Goal: Find specific page/section: Find specific page/section

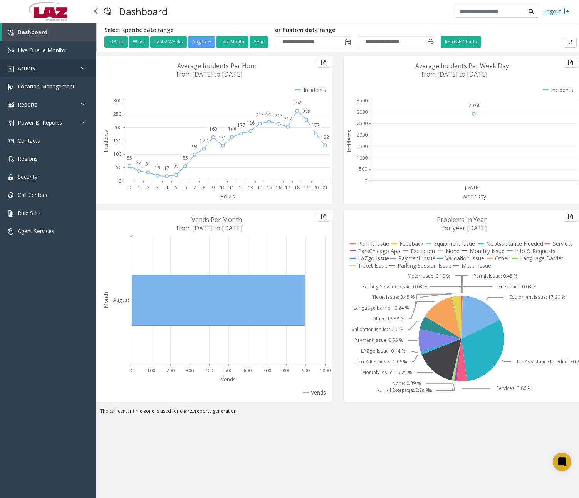
click at [34, 65] on span "Activity" at bounding box center [27, 68] width 18 height 7
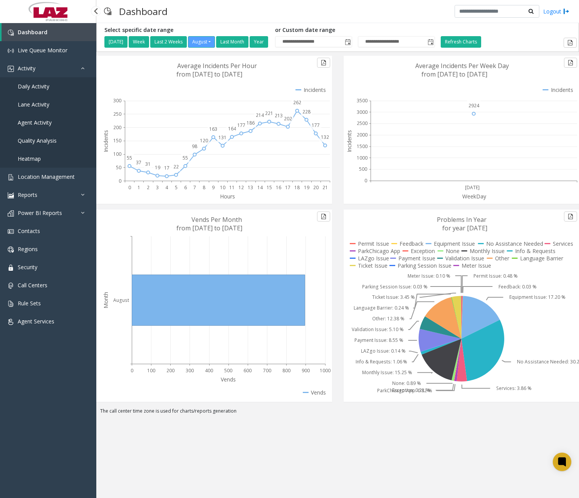
click at [43, 85] on span "Daily Activity" at bounding box center [34, 86] width 32 height 7
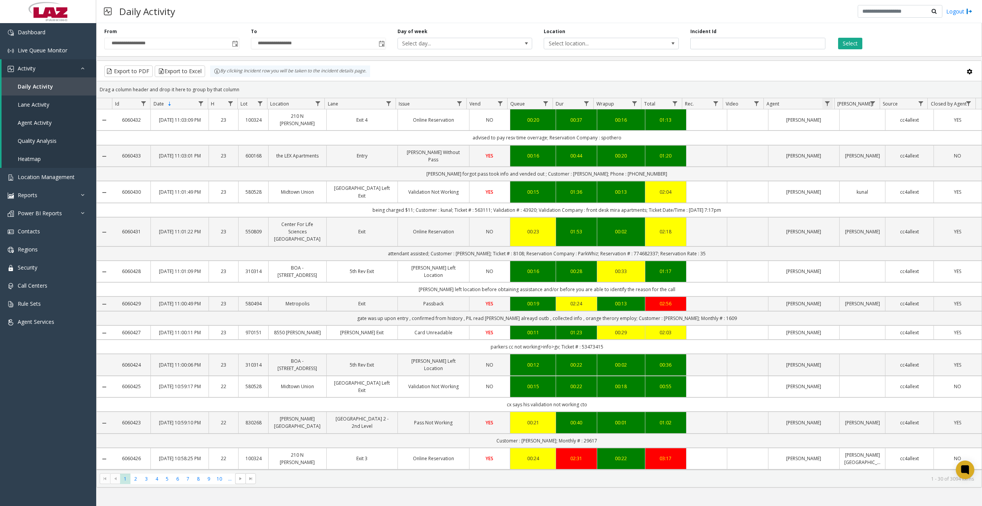
click at [555, 103] on span "Data table" at bounding box center [827, 103] width 6 height 6
click at [555, 138] on input "Agent Filter" at bounding box center [860, 136] width 65 height 13
type input "*******"
click at [555, 204] on button "Filter" at bounding box center [878, 208] width 32 height 17
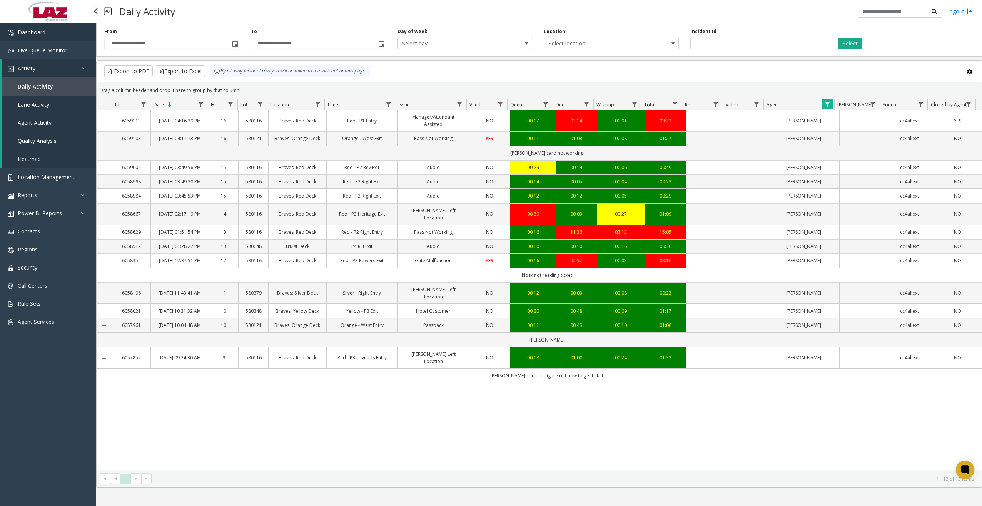
click at [45, 35] on span "Dashboard" at bounding box center [32, 31] width 28 height 7
